Goal: Transaction & Acquisition: Purchase product/service

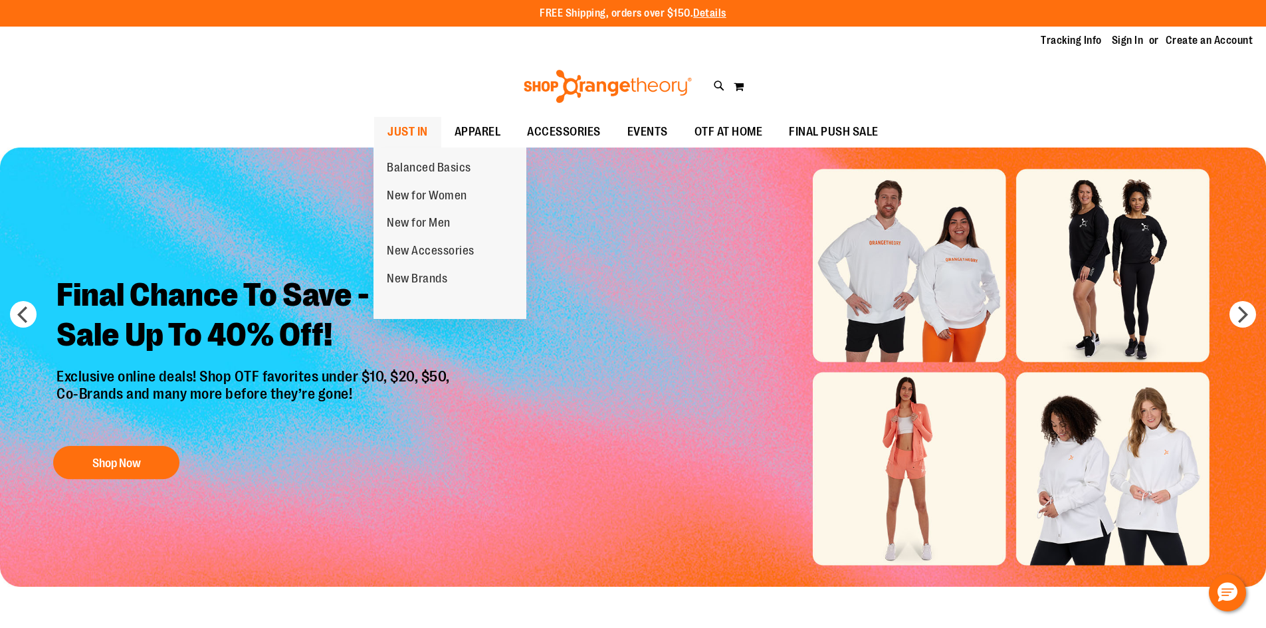
click at [411, 121] on span "JUST IN" at bounding box center [407, 132] width 41 height 30
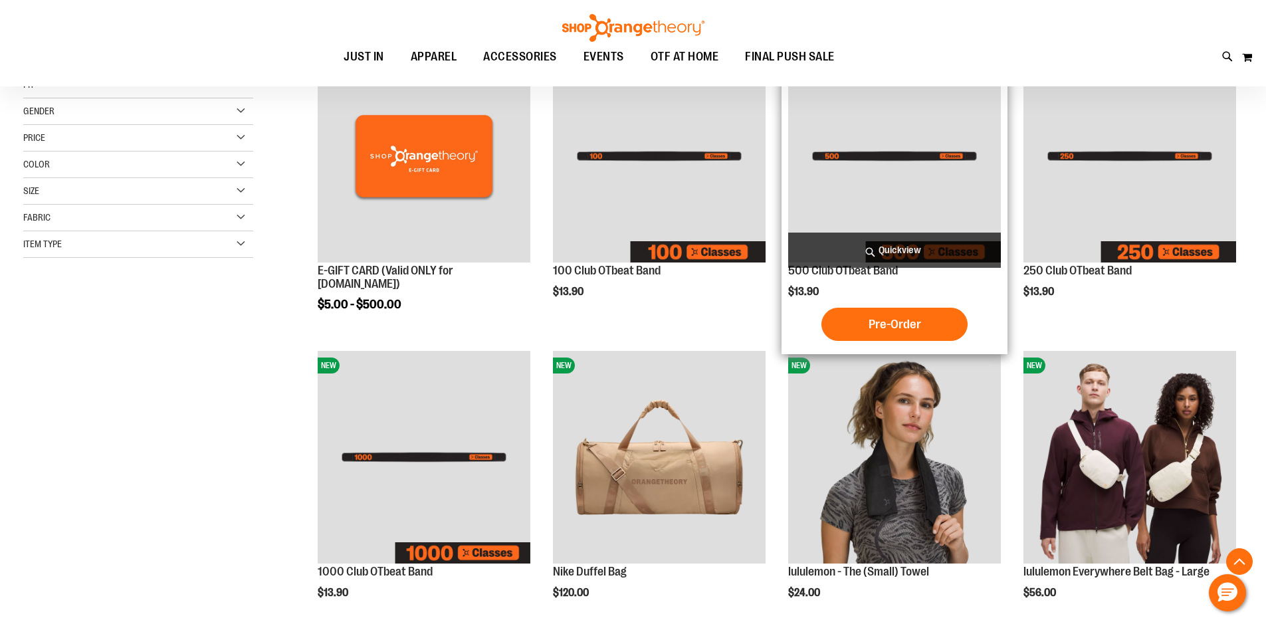
scroll to position [443, 0]
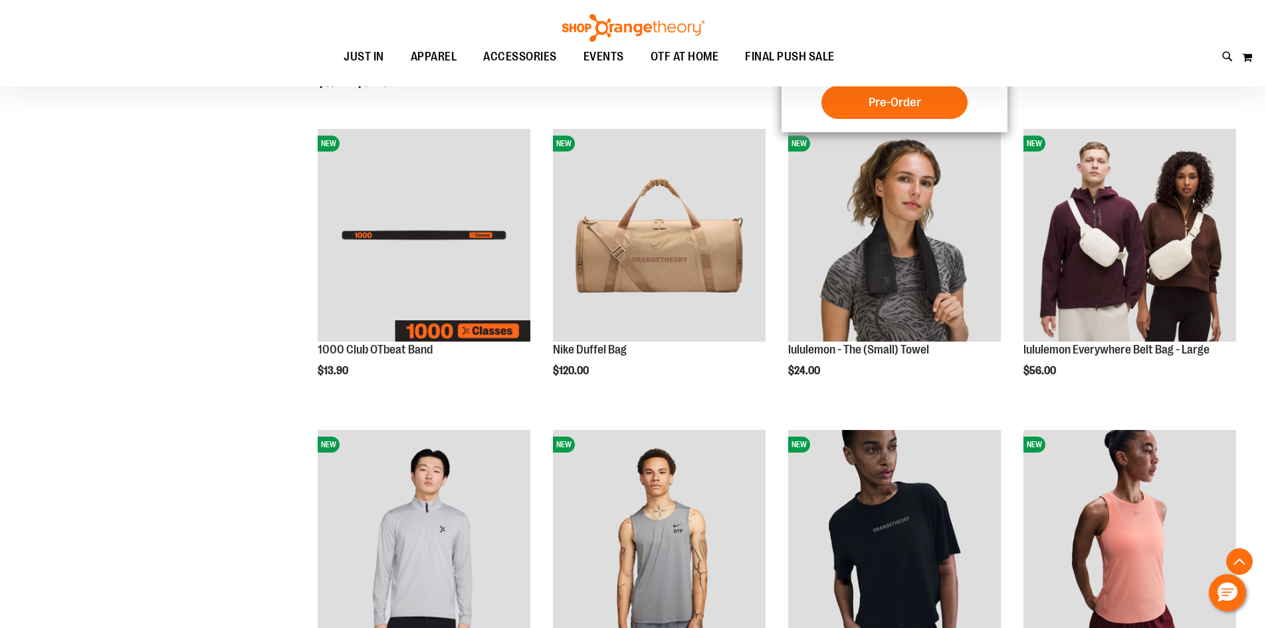
scroll to position [664, 0]
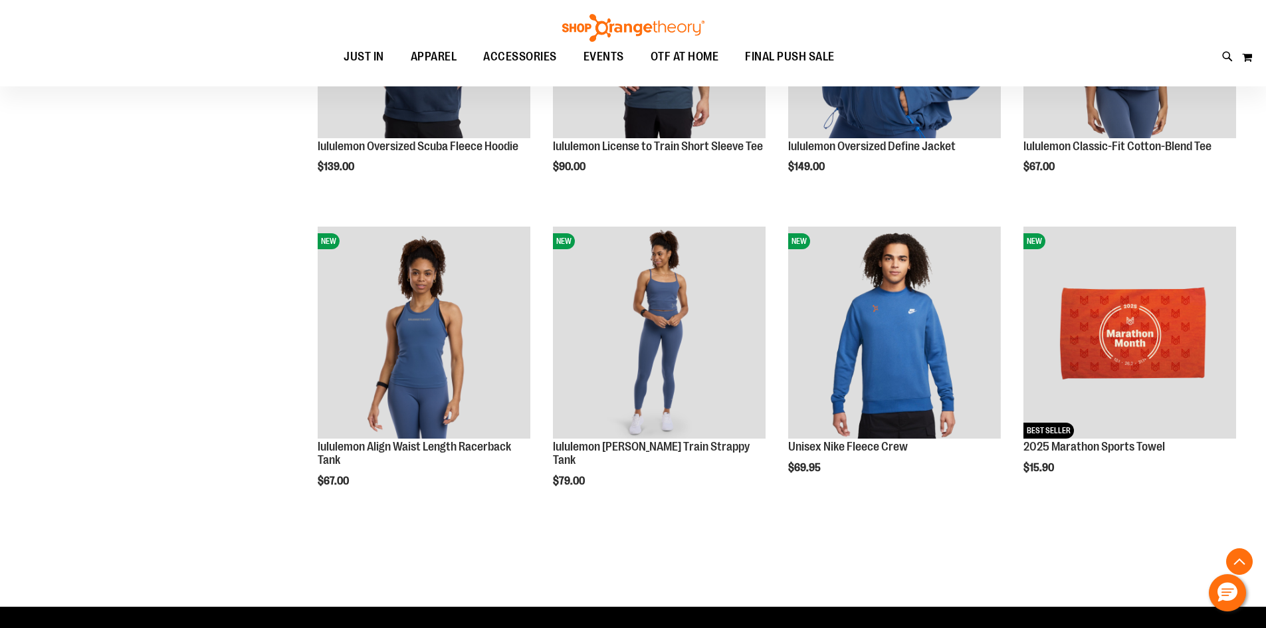
scroll to position [1549, 0]
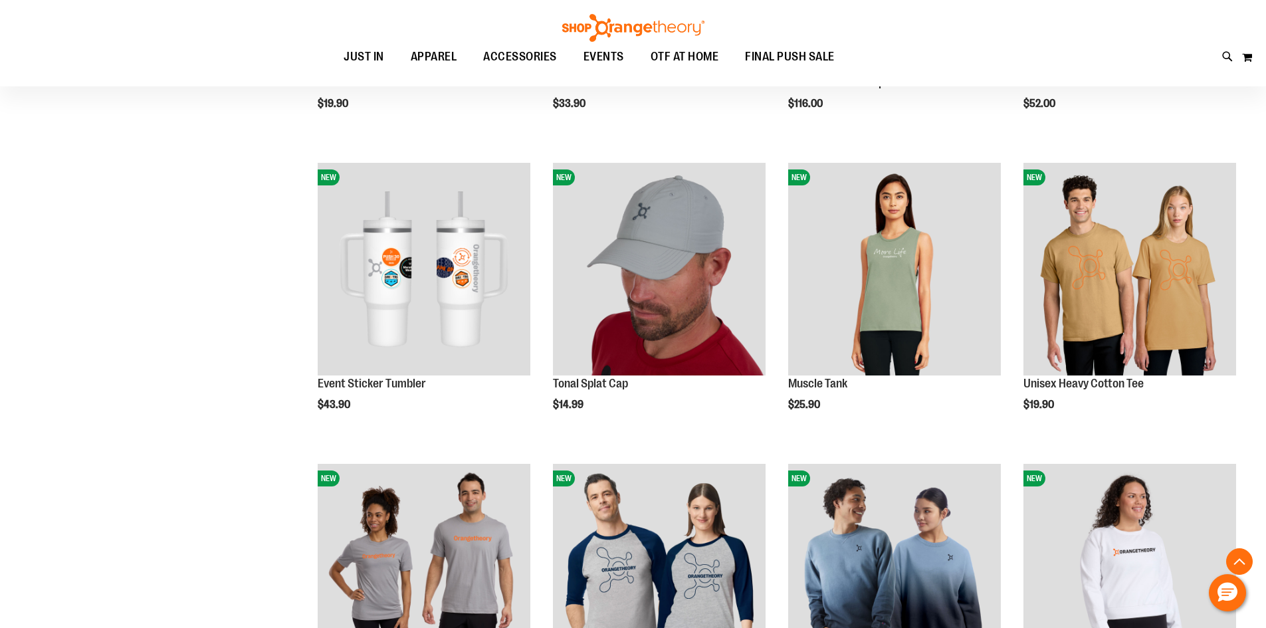
scroll to position [2436, 0]
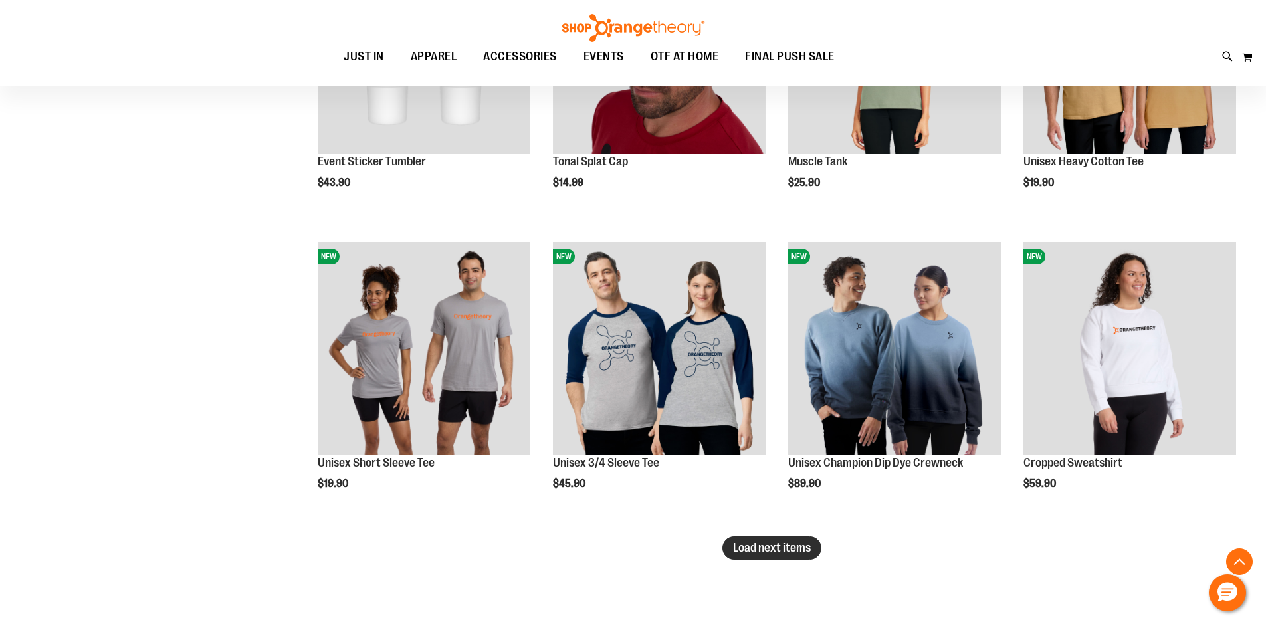
click at [795, 555] on button "Load next items" at bounding box center [771, 547] width 99 height 23
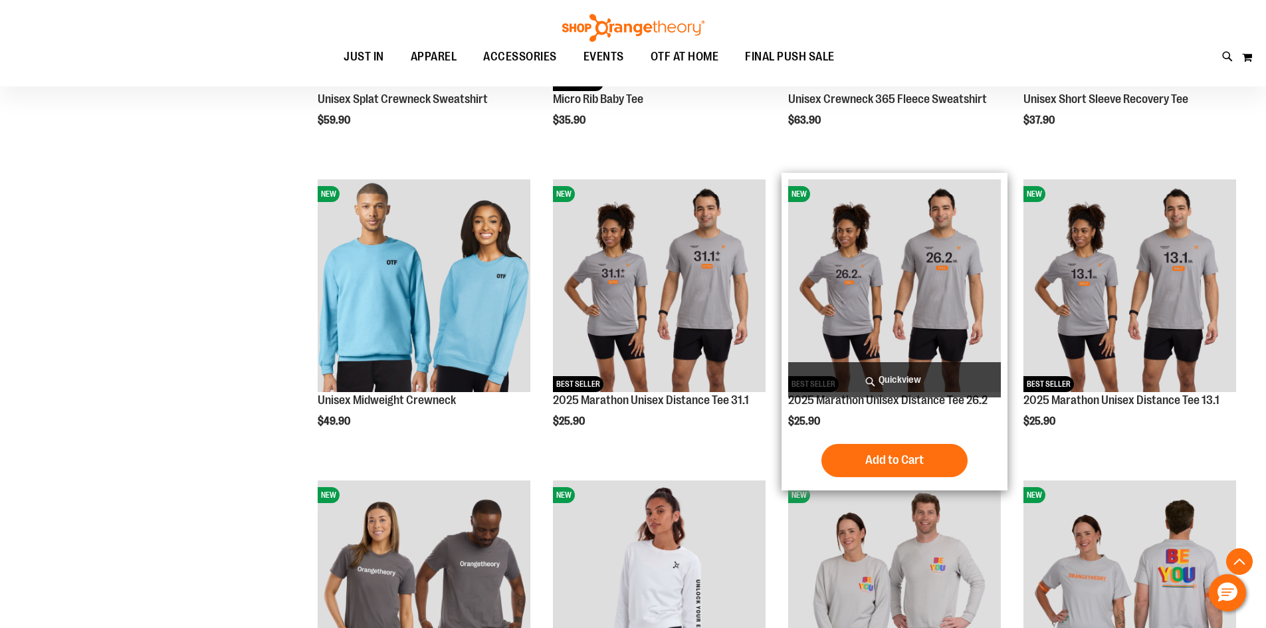
scroll to position [3322, 0]
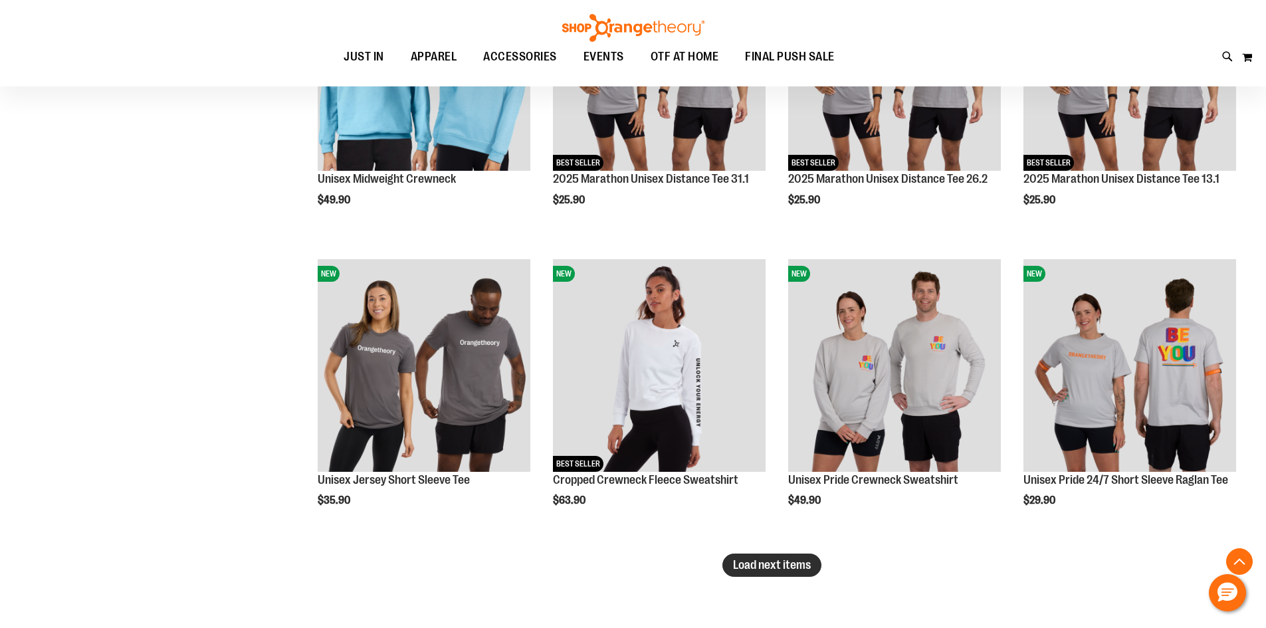
click at [801, 573] on button "Load next items" at bounding box center [771, 564] width 99 height 23
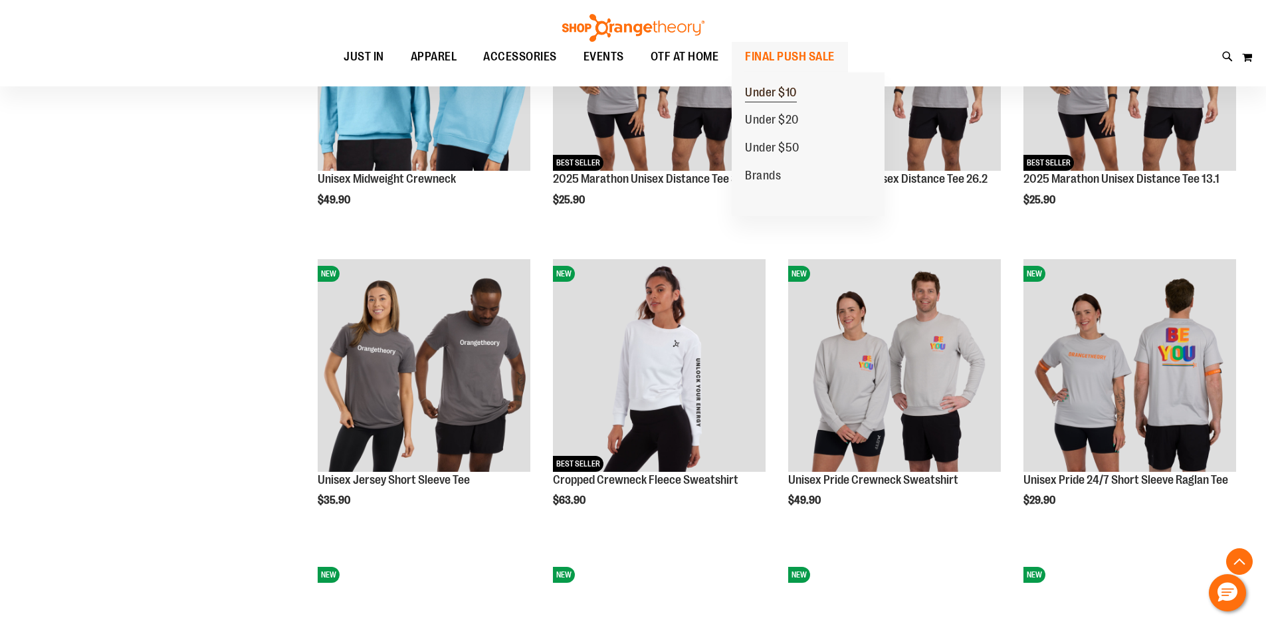
click at [793, 91] on span "Under $10" at bounding box center [771, 94] width 52 height 17
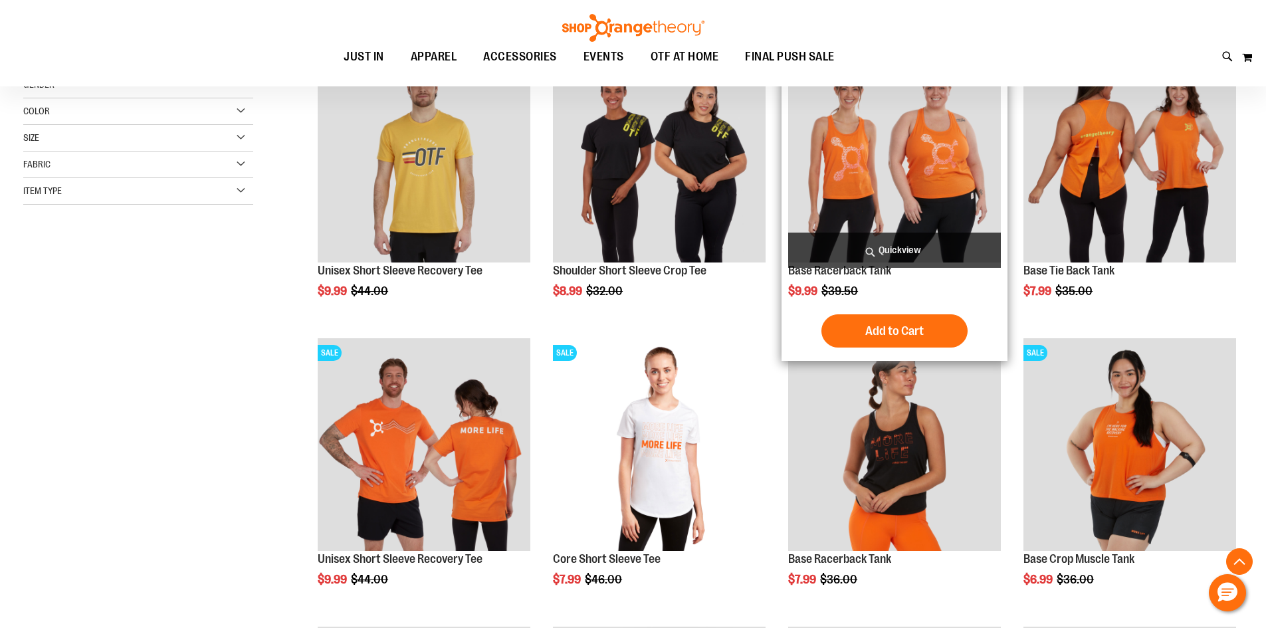
scroll to position [443, 0]
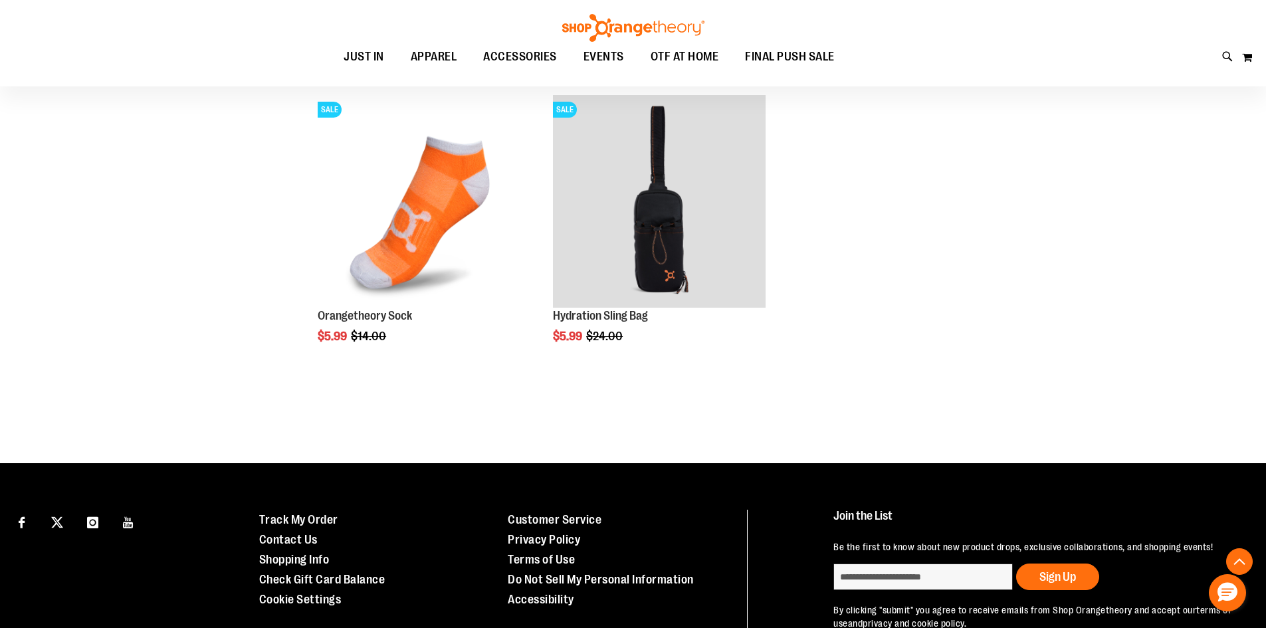
scroll to position [49, 0]
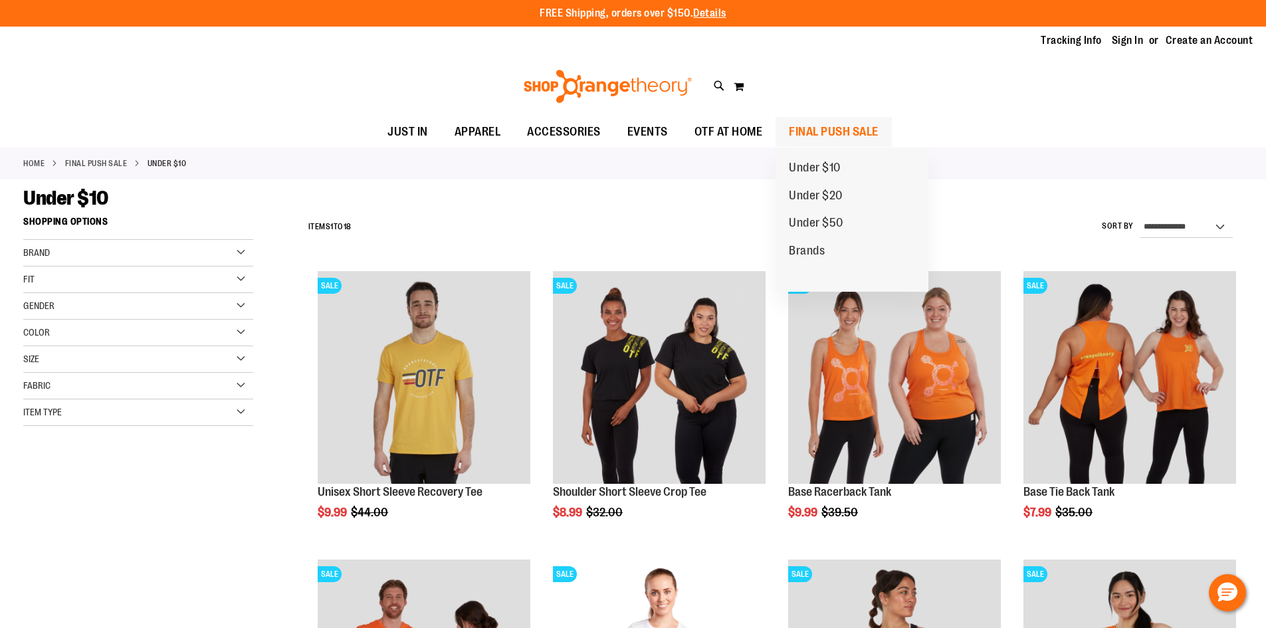
click at [843, 131] on span "FINAL PUSH SALE" at bounding box center [834, 132] width 90 height 30
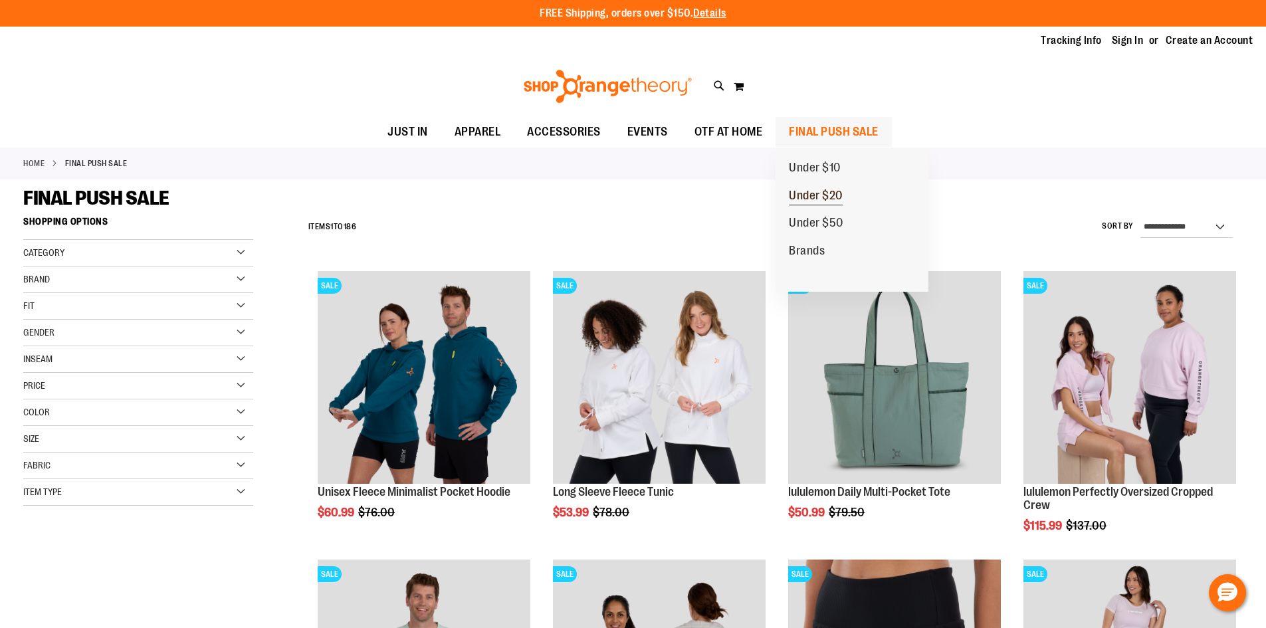
click at [825, 192] on span "Under $20" at bounding box center [816, 197] width 54 height 17
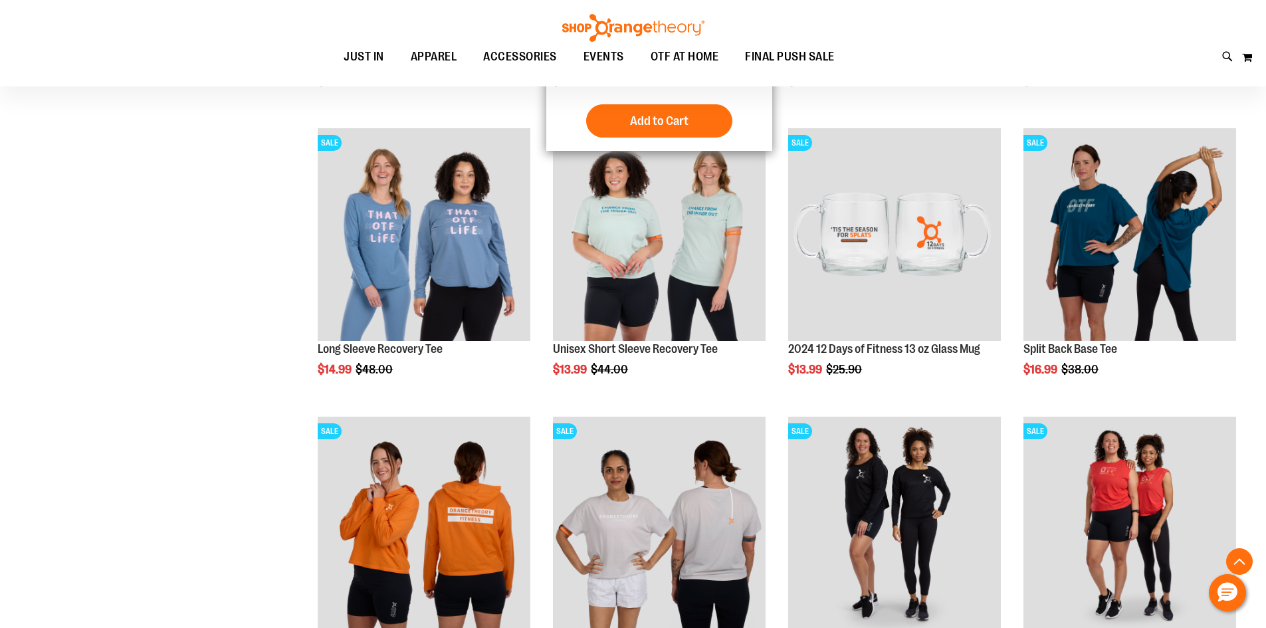
scroll to position [443, 0]
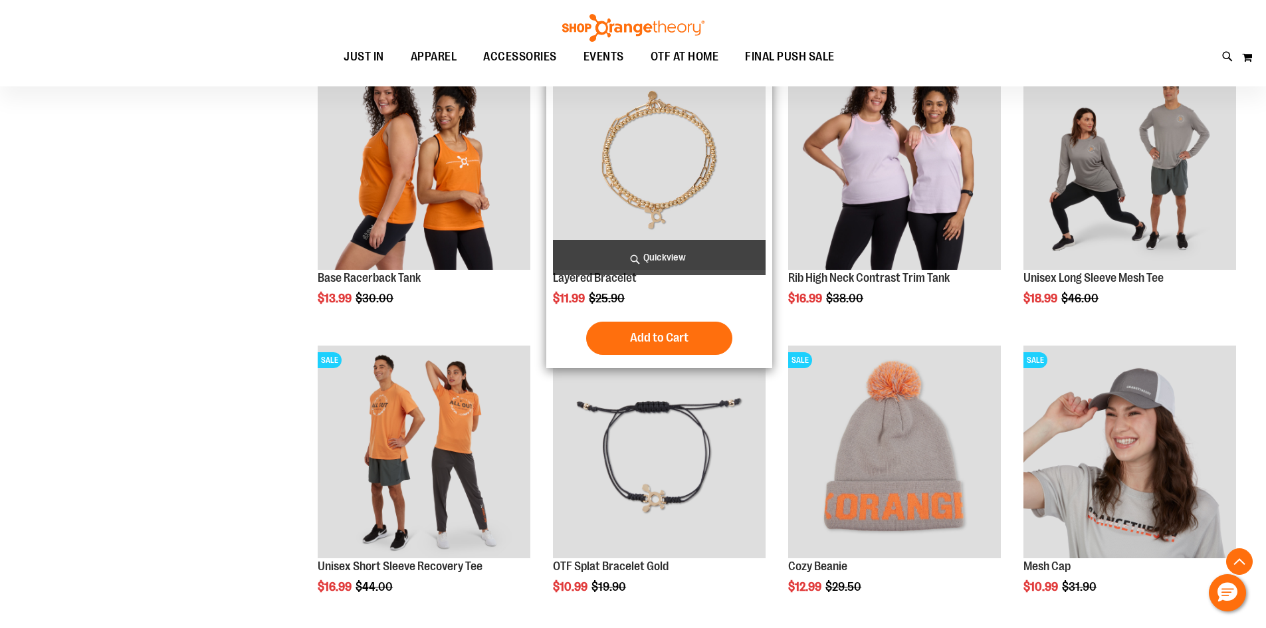
scroll to position [1107, 0]
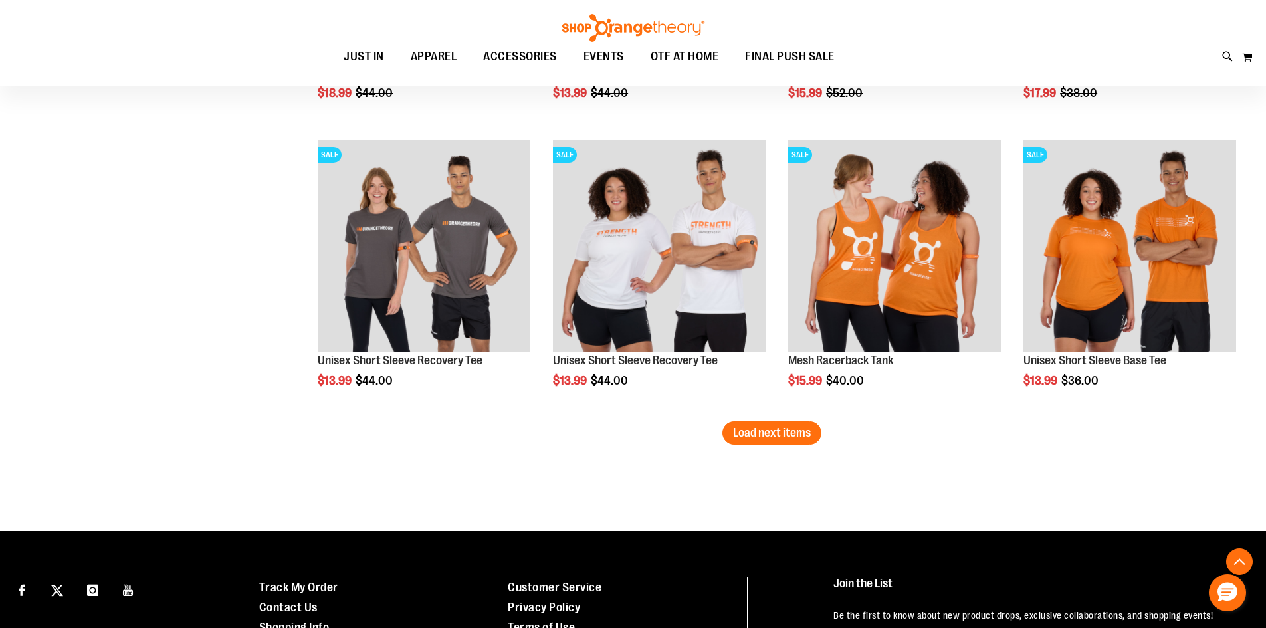
scroll to position [2587, 0]
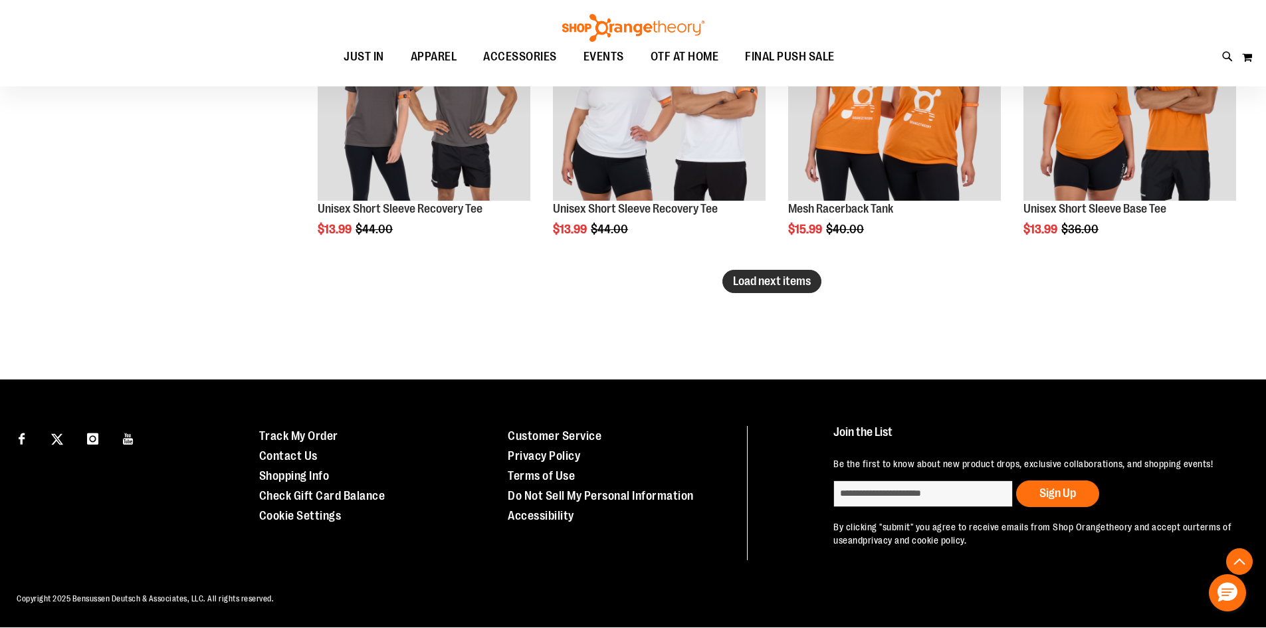
click at [763, 279] on span "Load next items" at bounding box center [772, 280] width 78 height 13
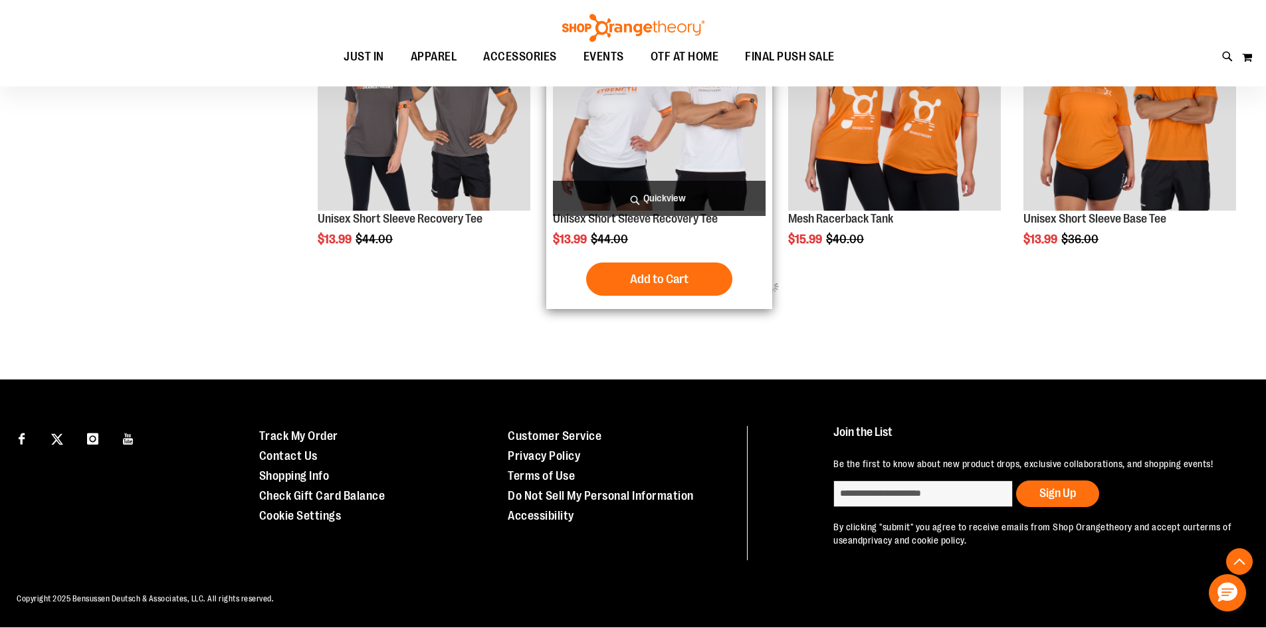
scroll to position [2587, 0]
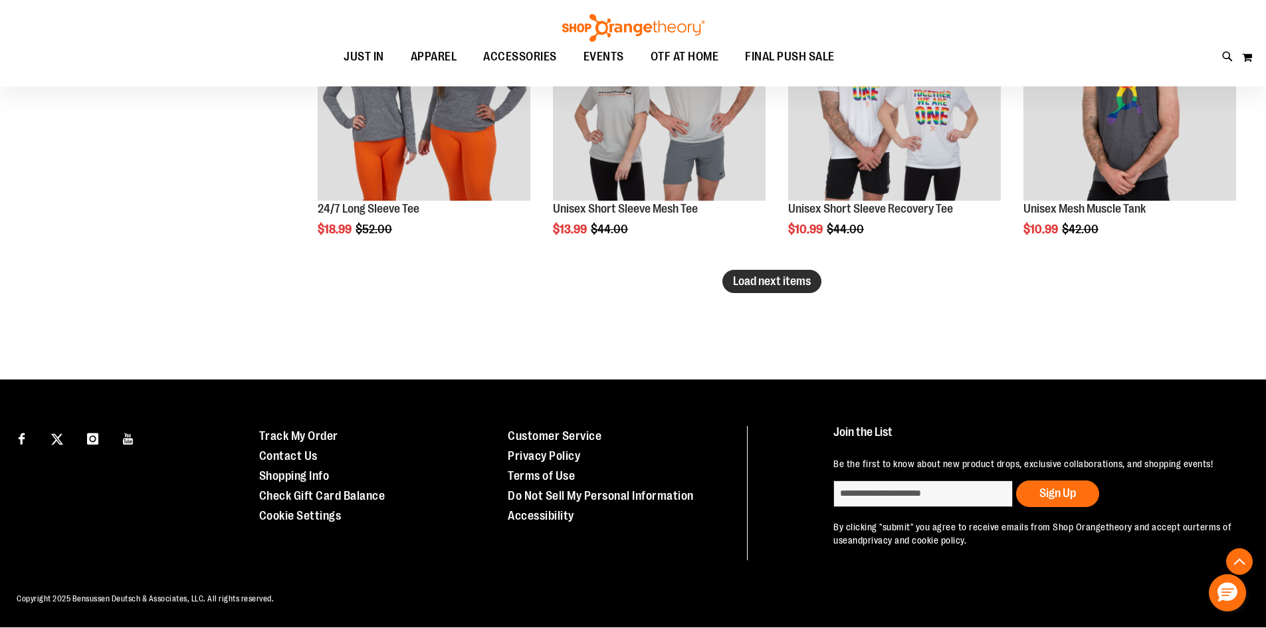
click at [773, 284] on span "Load next items" at bounding box center [772, 280] width 78 height 13
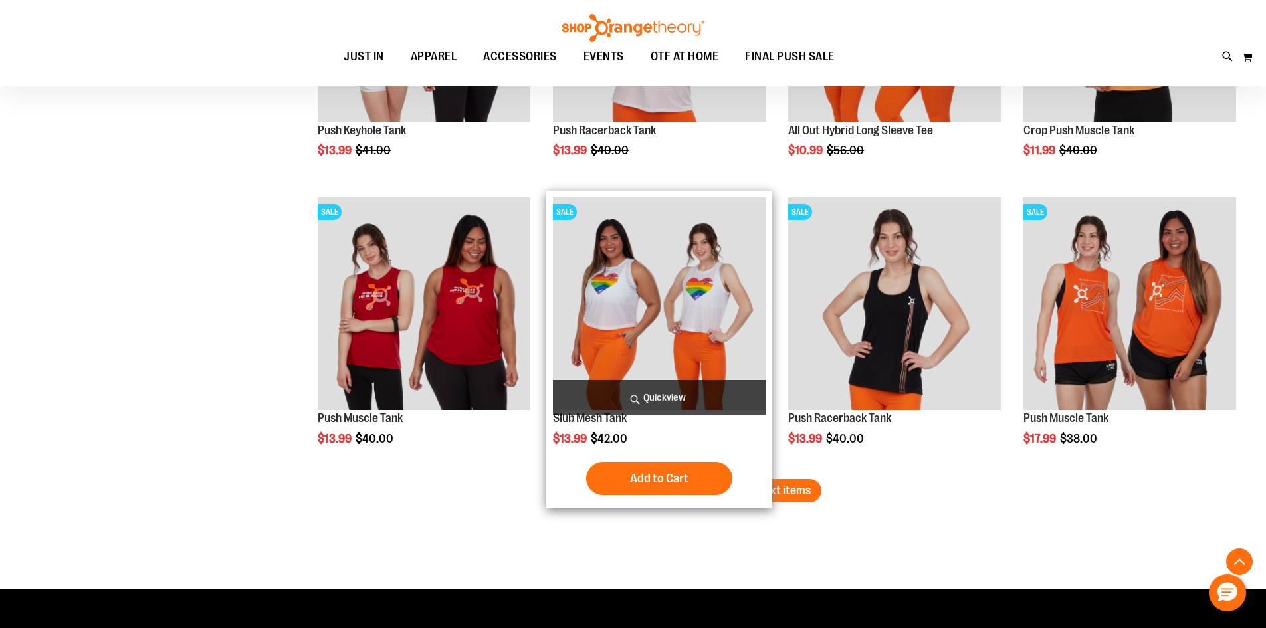
scroll to position [4116, 0]
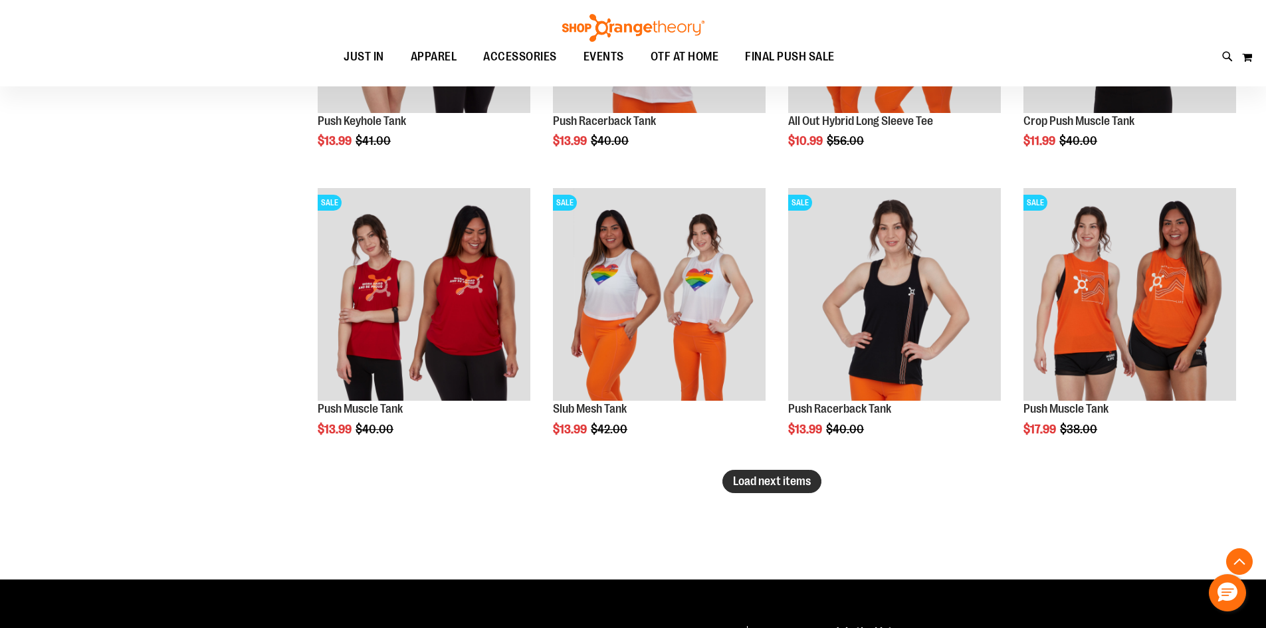
click at [781, 484] on span "Load next items" at bounding box center [772, 480] width 78 height 13
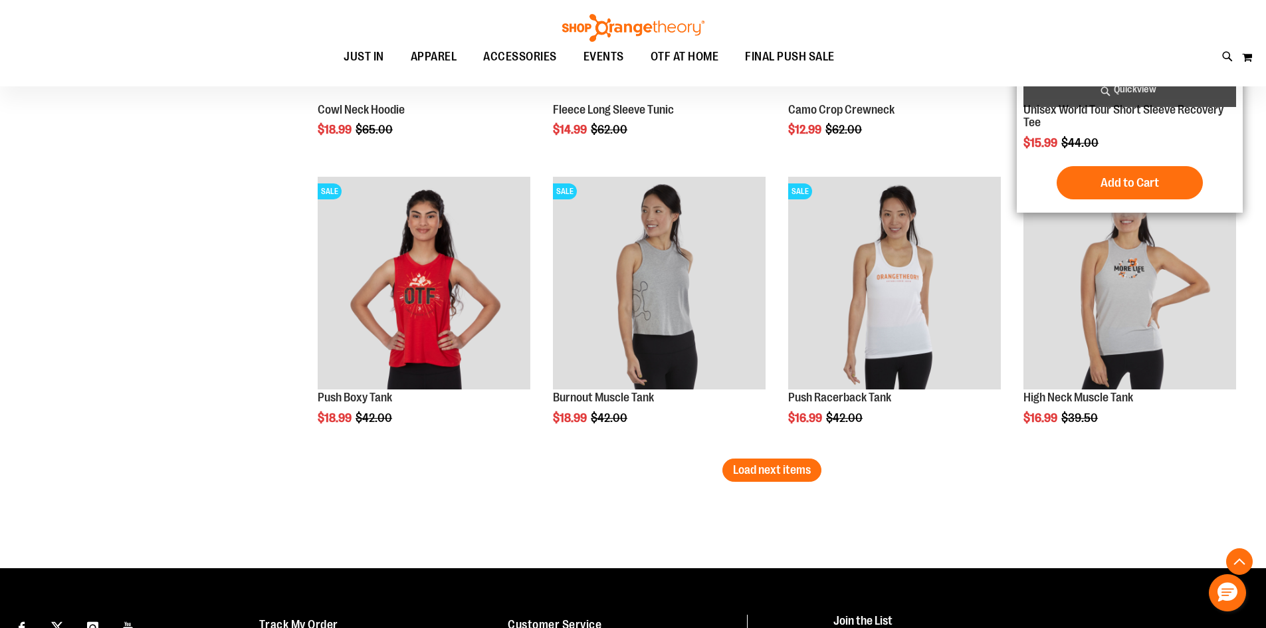
scroll to position [5002, 0]
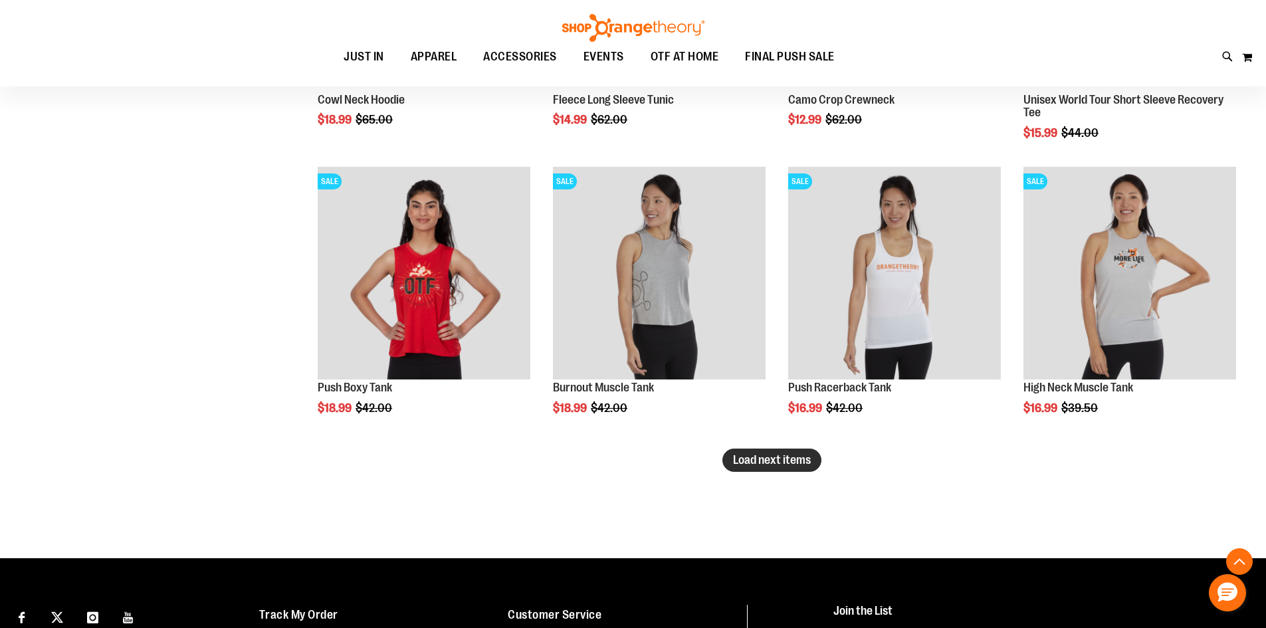
click at [739, 466] on span "Load next items" at bounding box center [772, 459] width 78 height 13
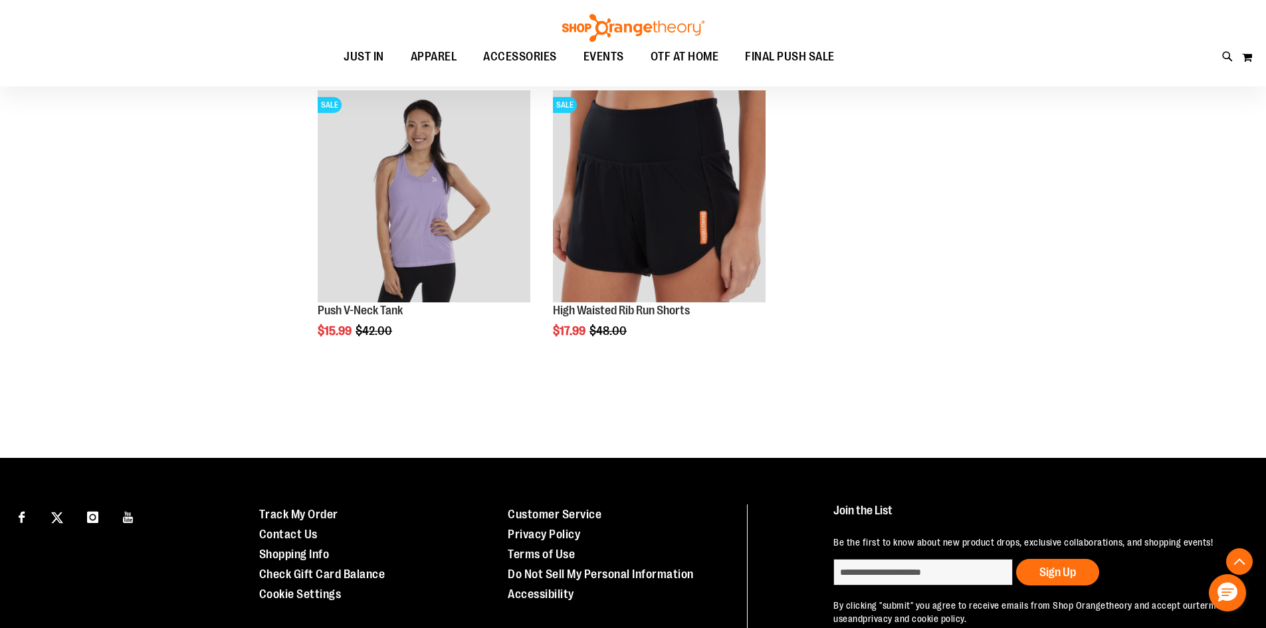
scroll to position [5666, 0]
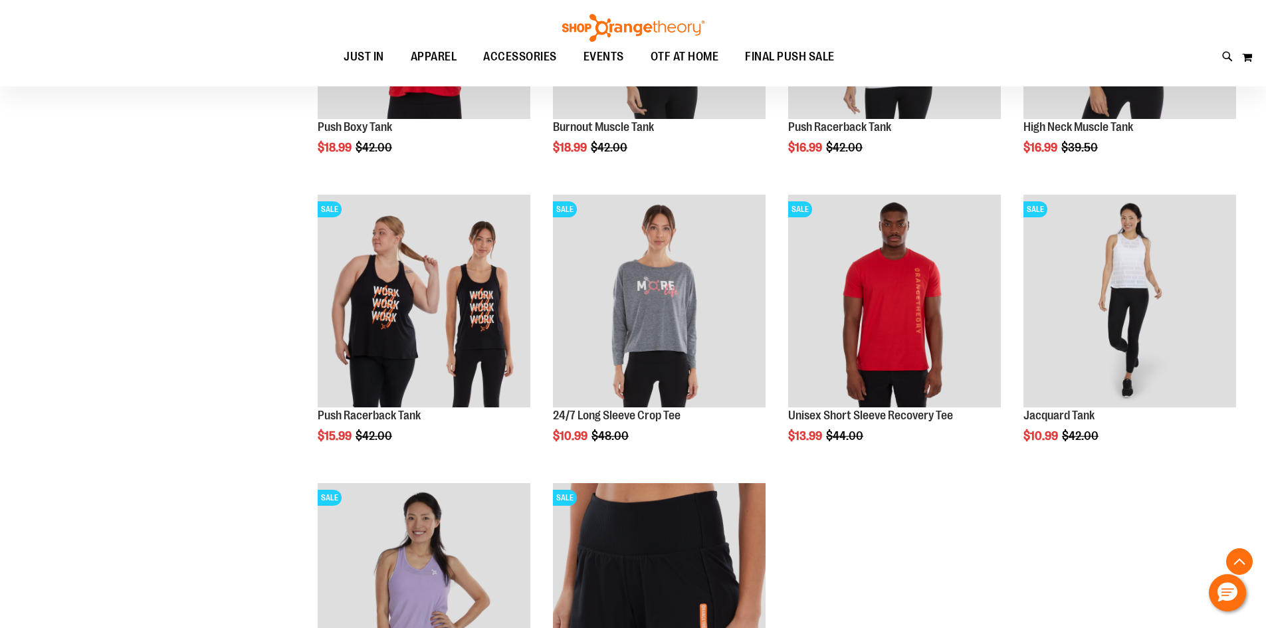
scroll to position [4781, 0]
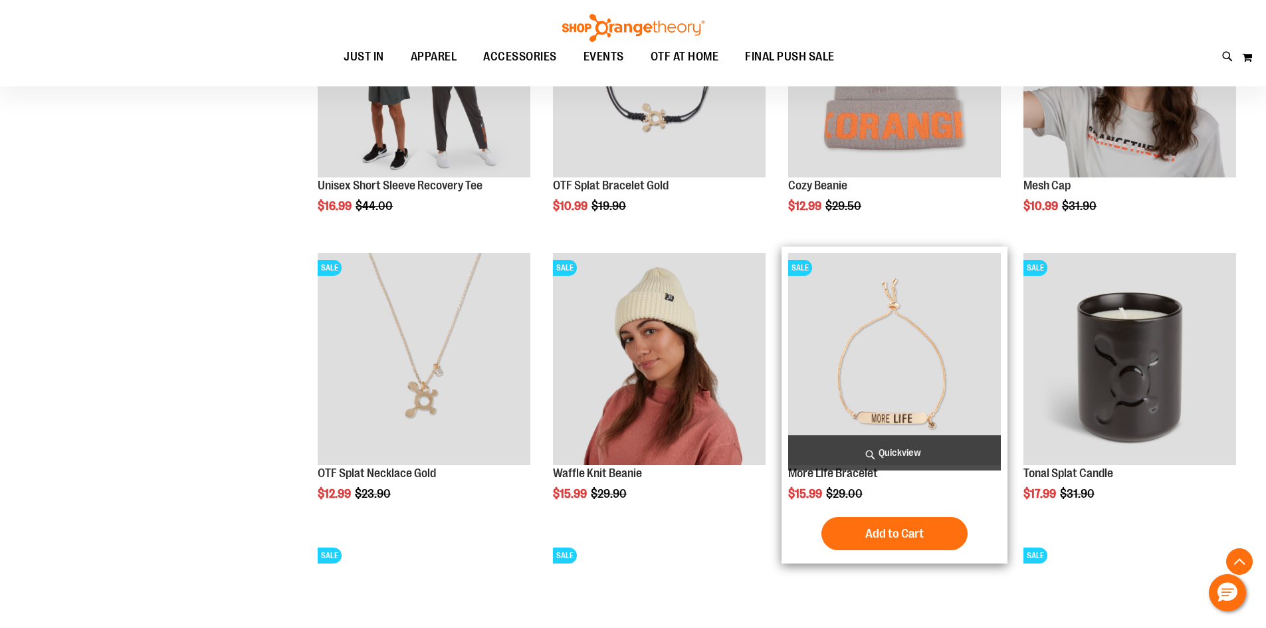
scroll to position [498, 0]
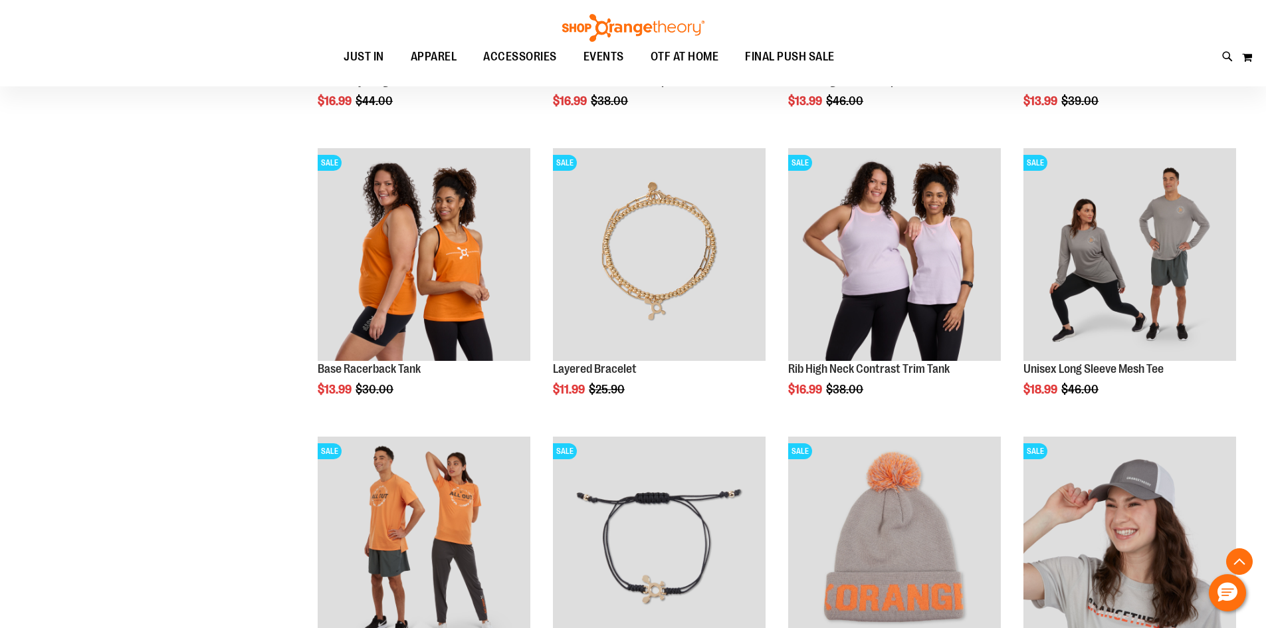
scroll to position [1328, 0]
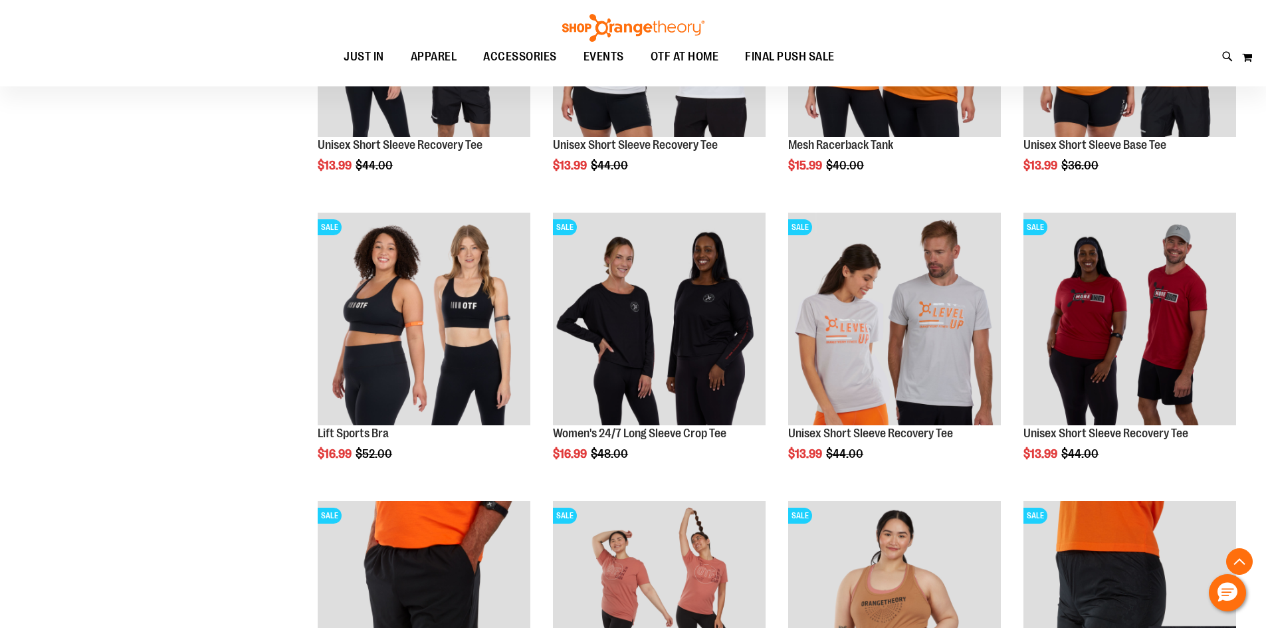
scroll to position [2657, 0]
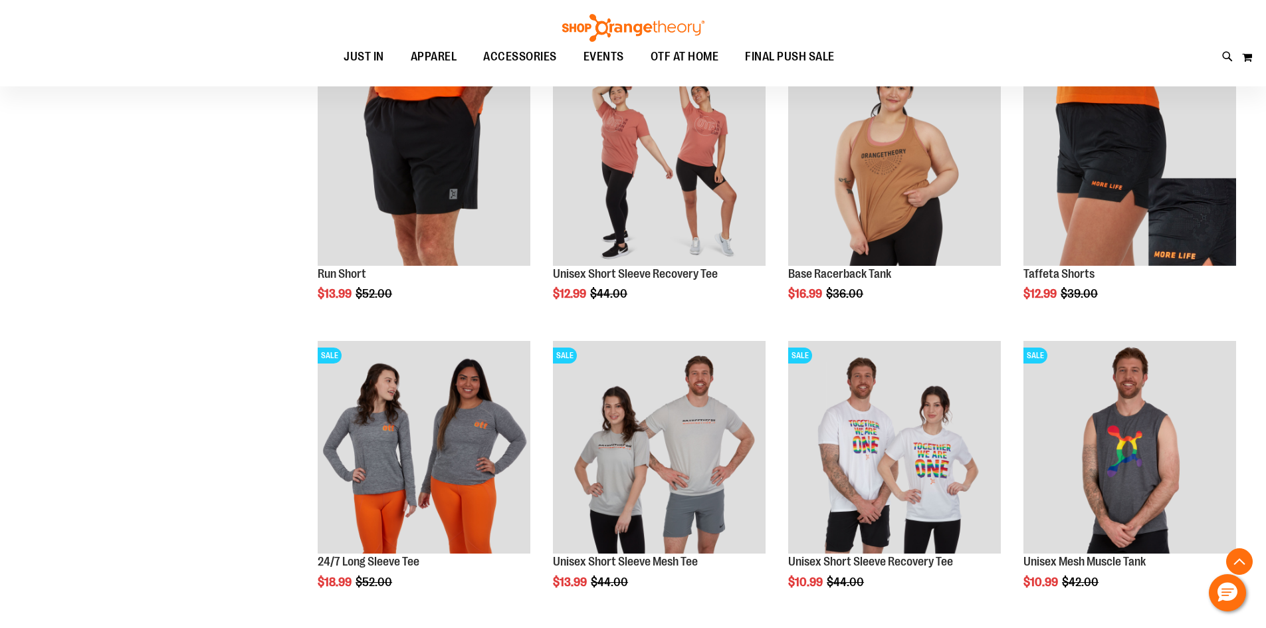
scroll to position [3100, 0]
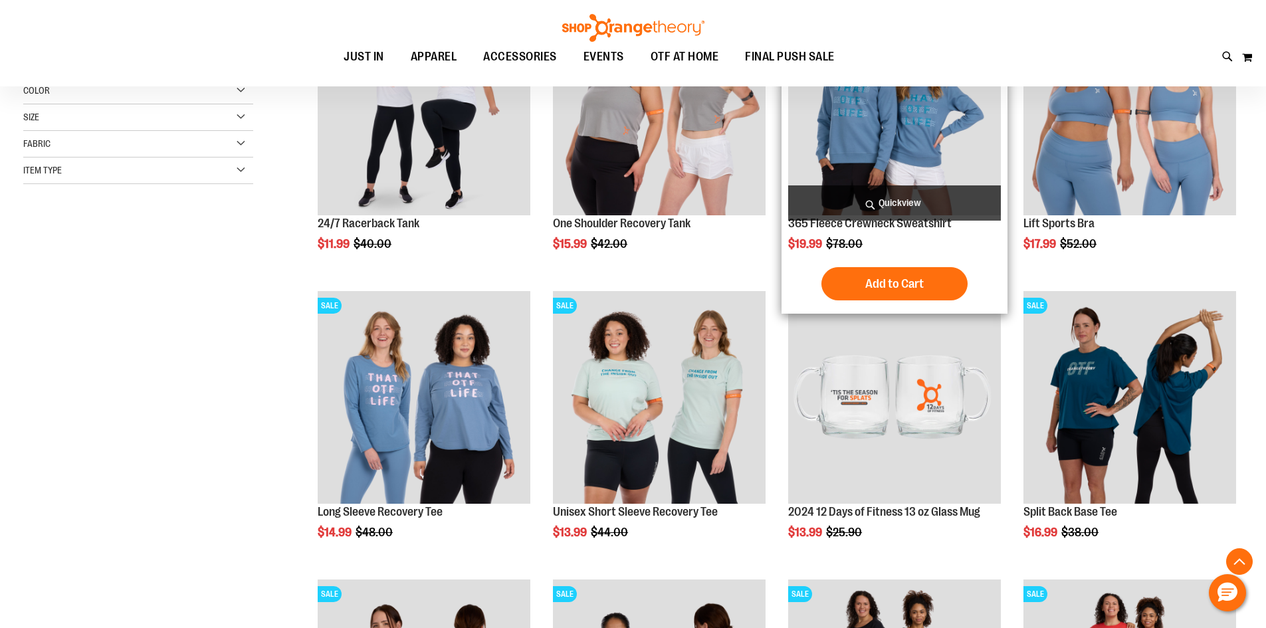
scroll to position [221, 0]
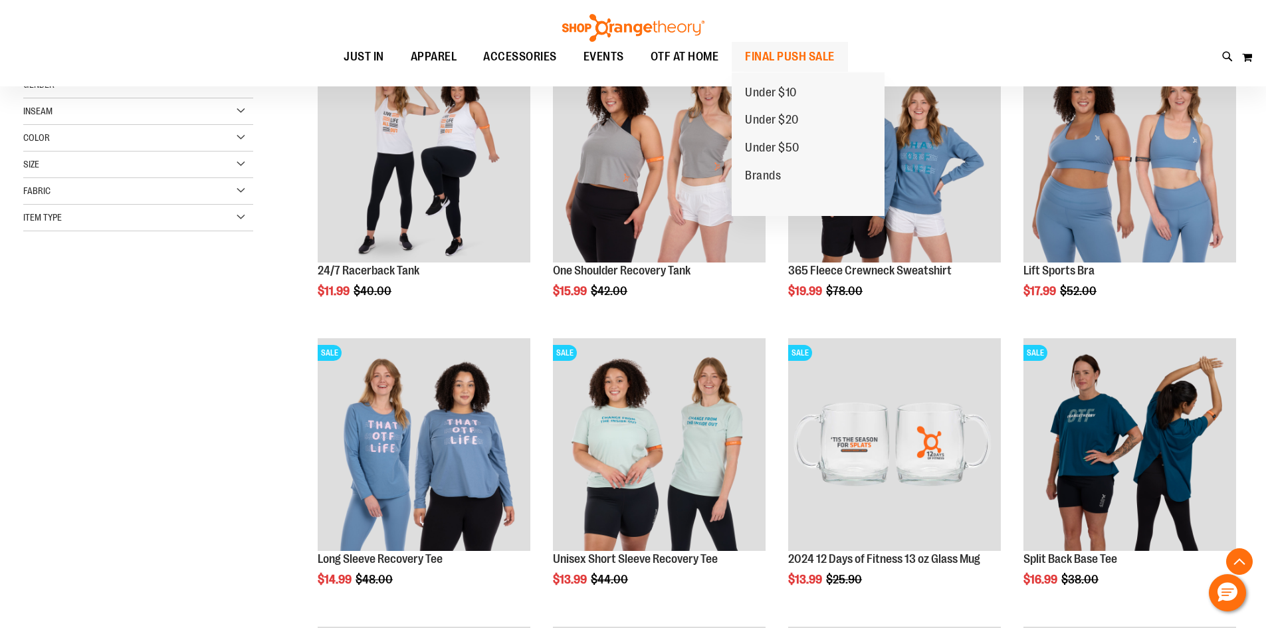
click at [782, 45] on span "FINAL PUSH SALE" at bounding box center [790, 57] width 90 height 30
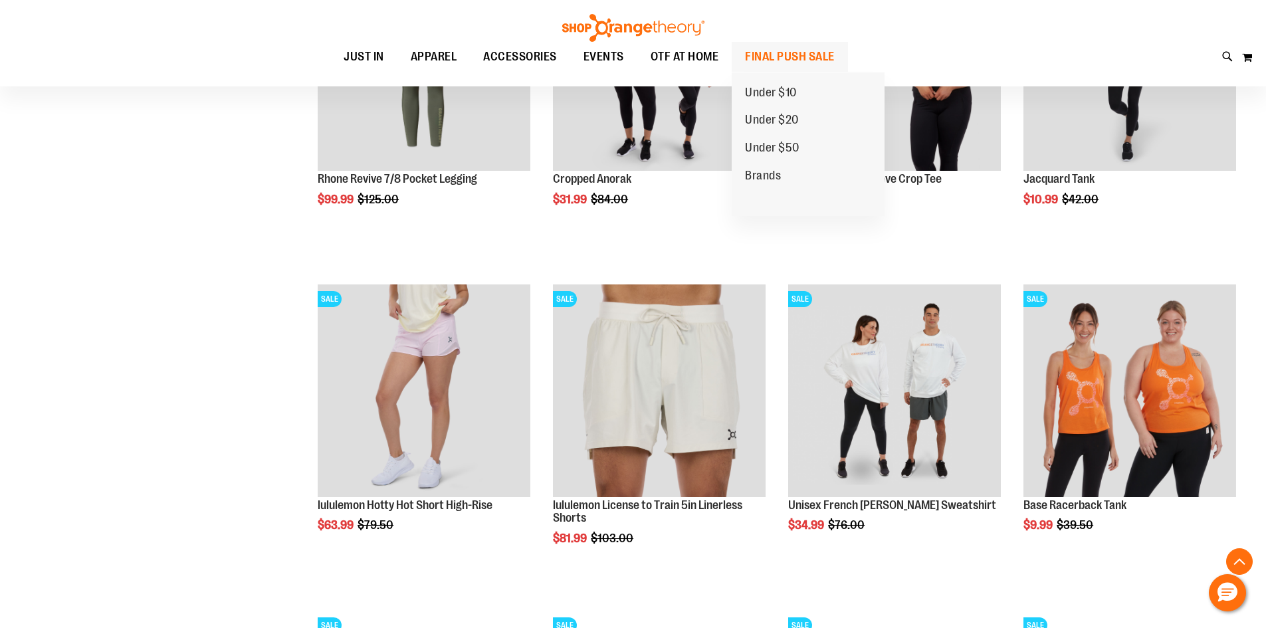
scroll to position [1246, 0]
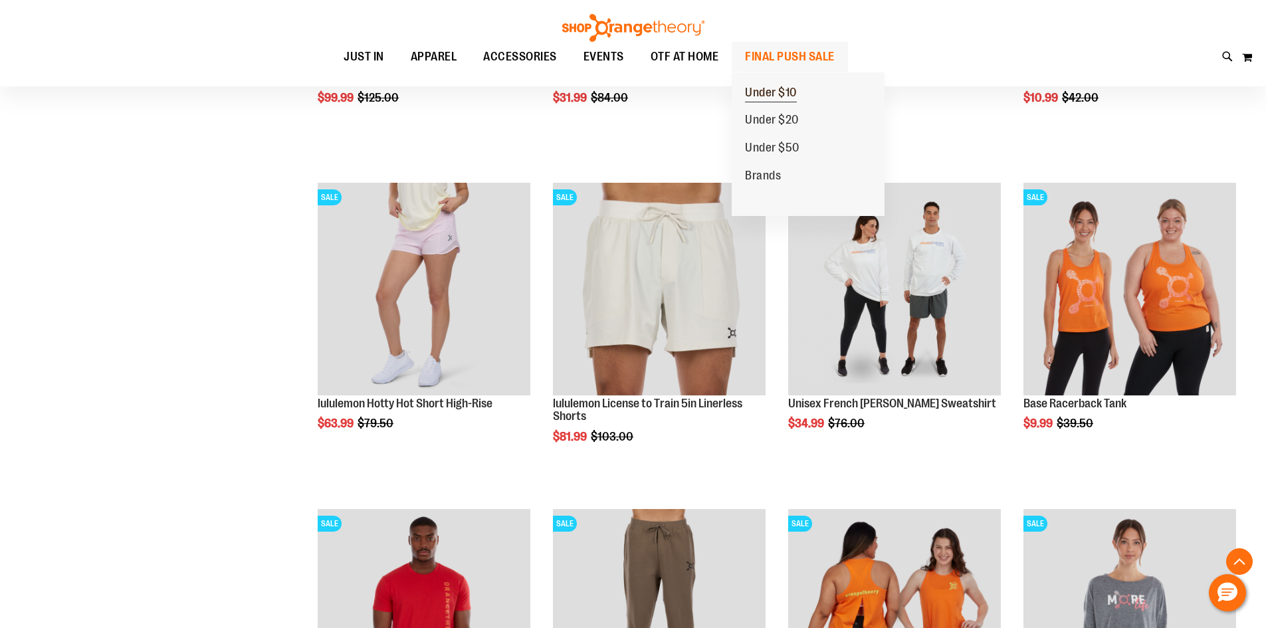
click at [790, 98] on span "Under $10" at bounding box center [771, 94] width 52 height 17
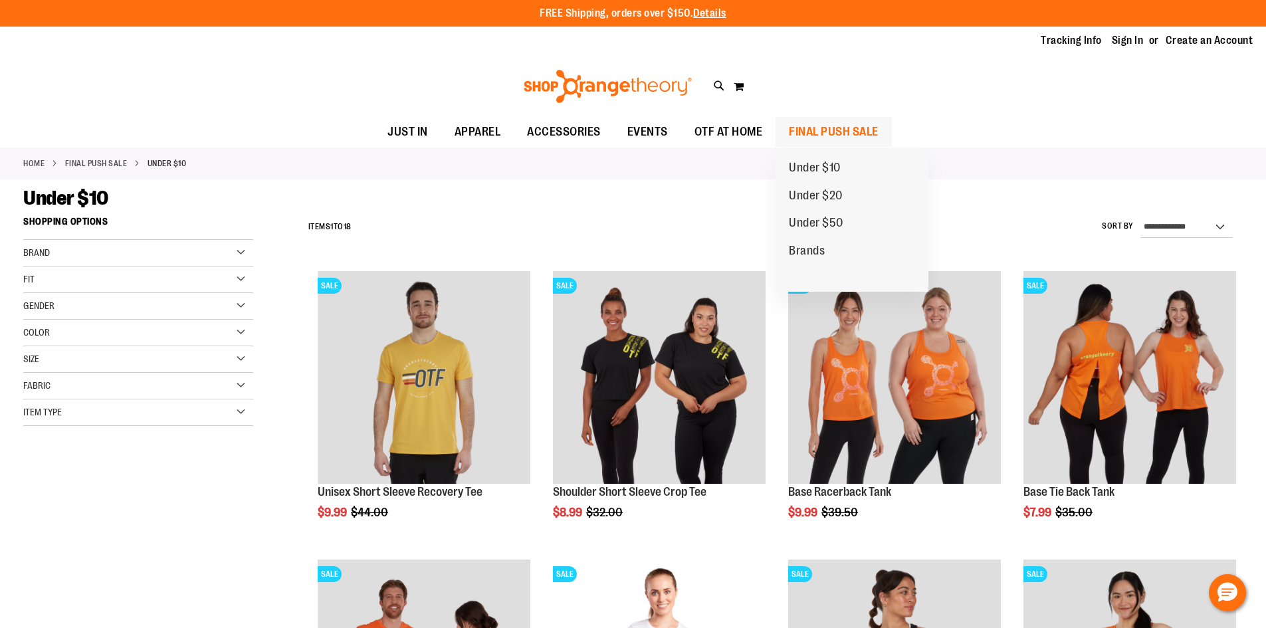
click at [815, 136] on span "FINAL PUSH SALE" at bounding box center [834, 132] width 90 height 30
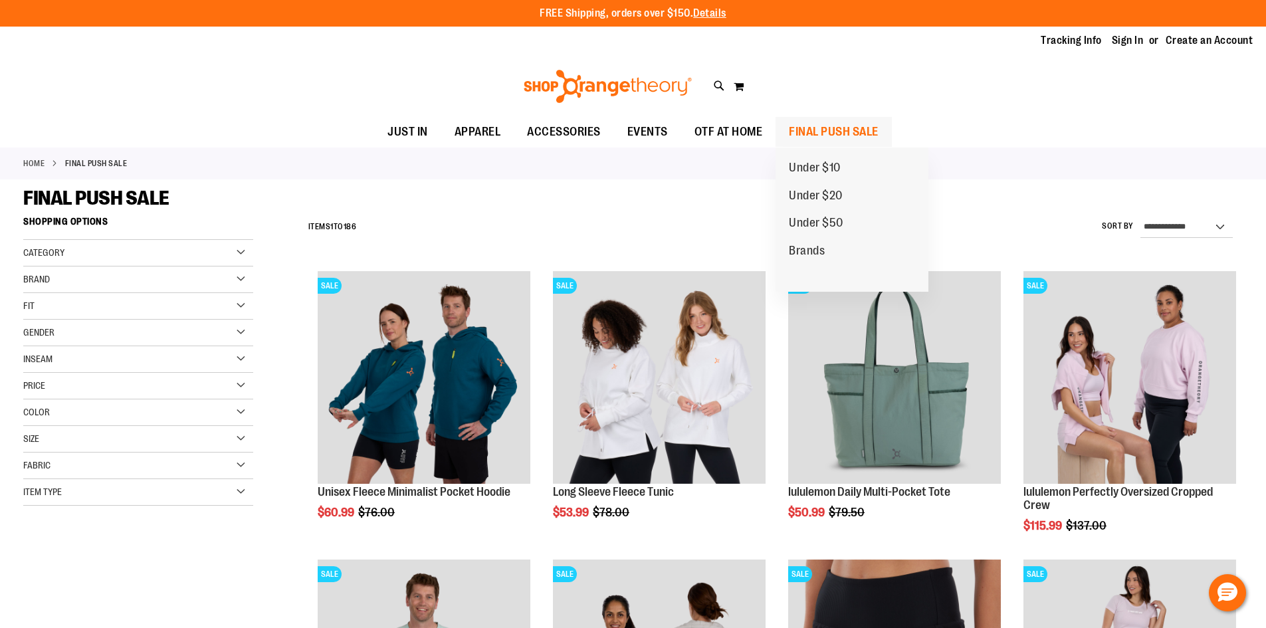
click at [829, 148] on ul "Under $10 Under $20 Under $50 Brands" at bounding box center [851, 220] width 153 height 144
click at [827, 191] on span "Under $20" at bounding box center [816, 197] width 54 height 17
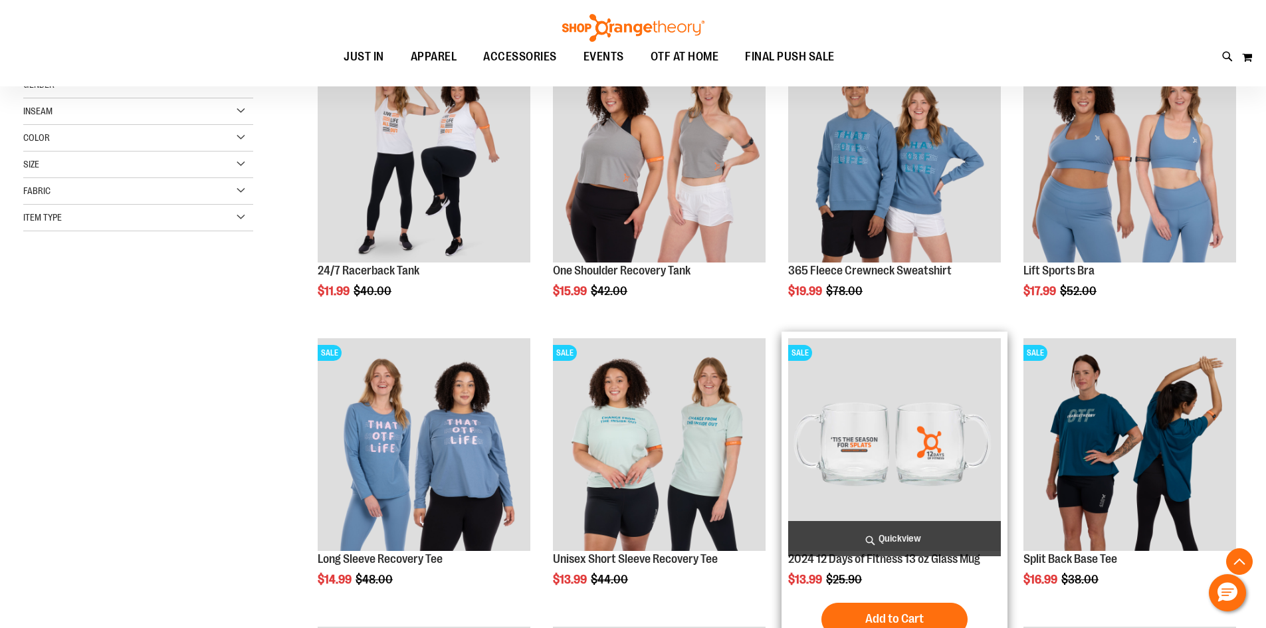
scroll to position [443, 0]
